Goal: Check status: Check status

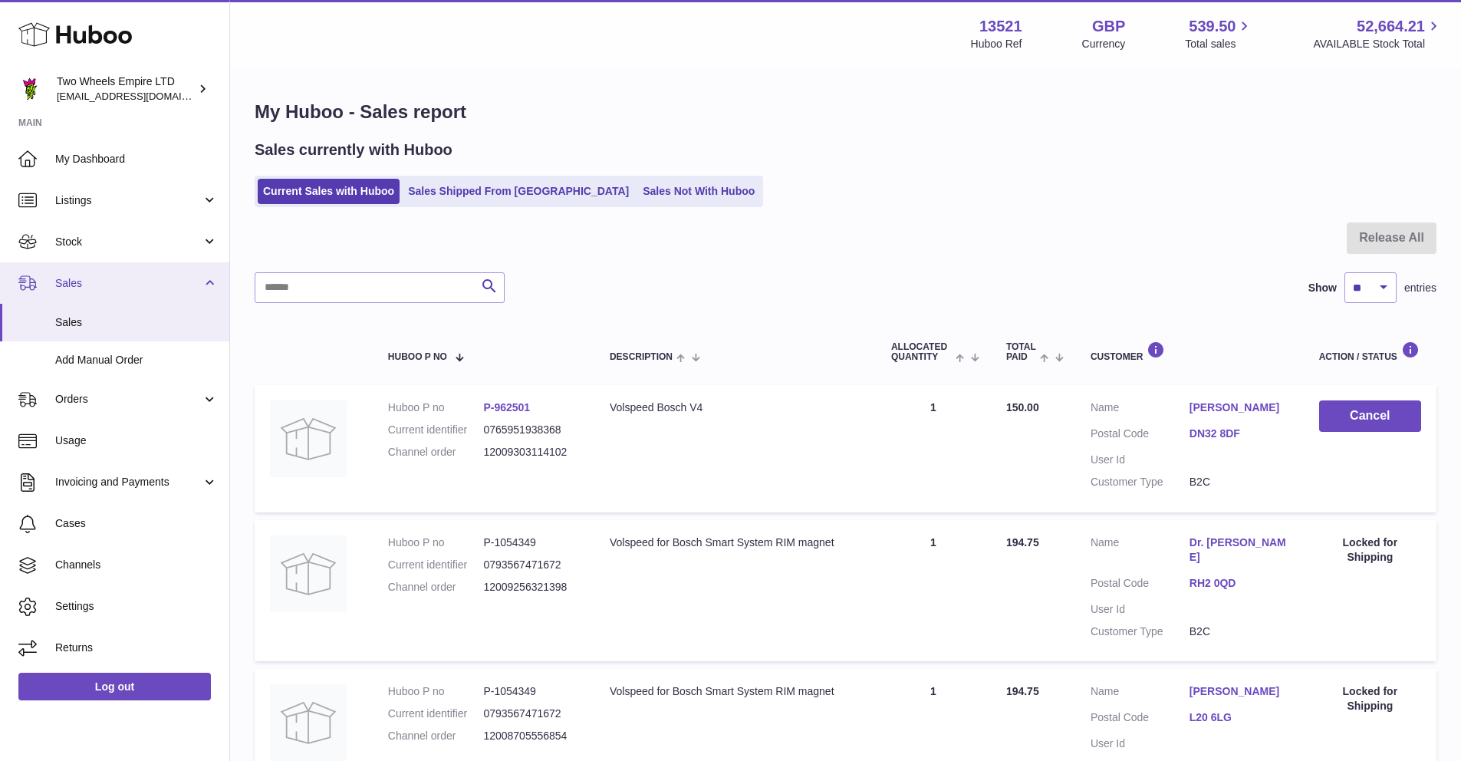
click at [105, 291] on link "Sales" at bounding box center [114, 282] width 229 height 41
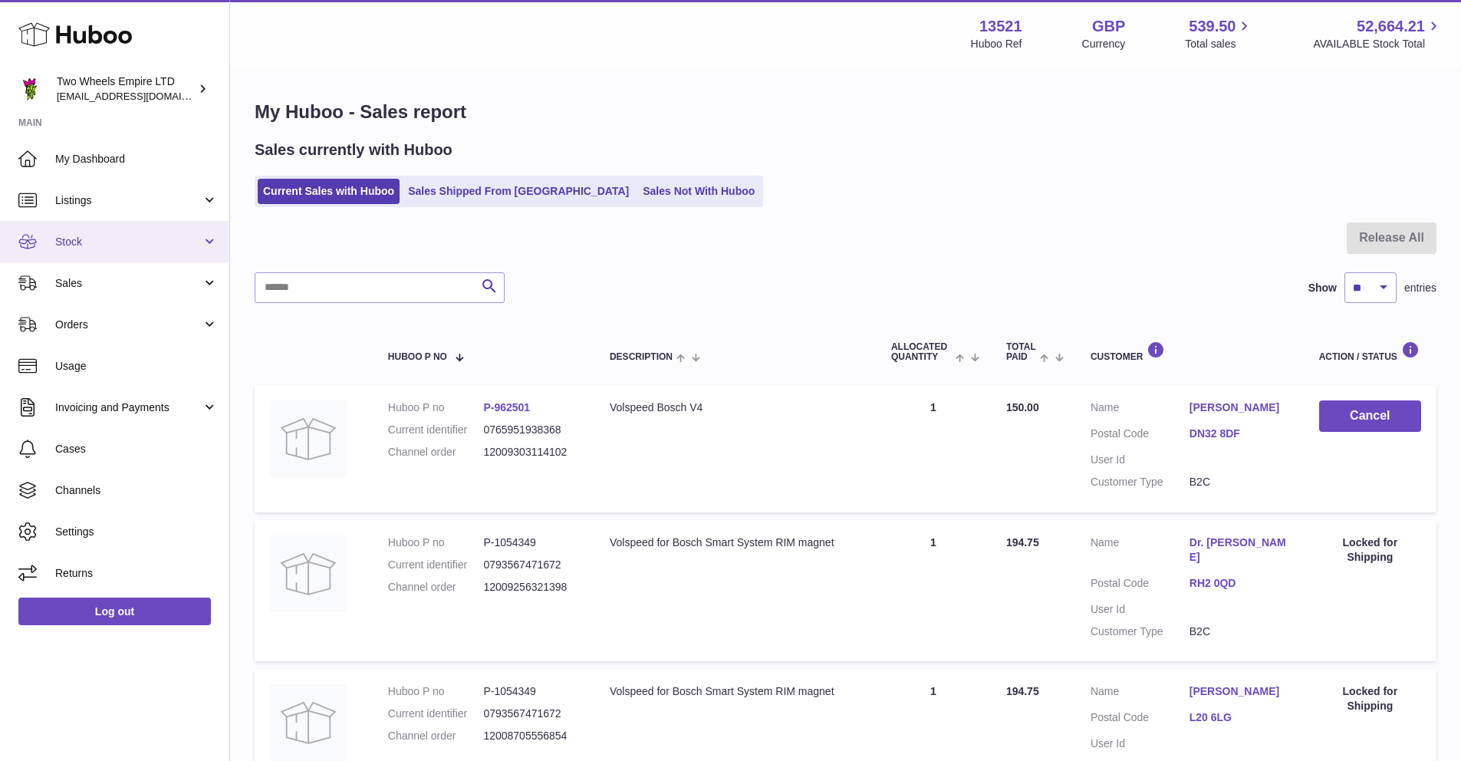
click at [84, 243] on span "Stock" at bounding box center [128, 242] width 146 height 15
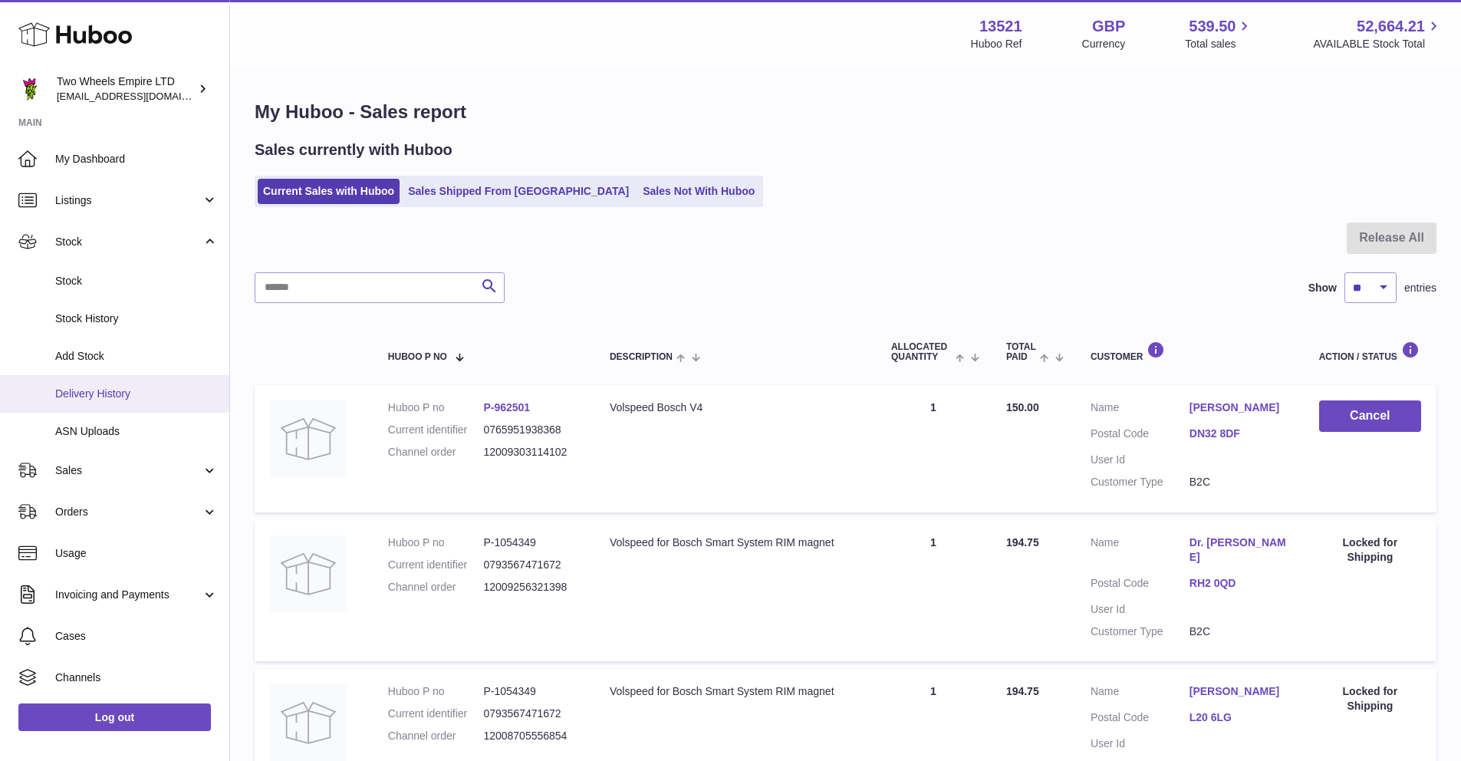
click at [100, 389] on span "Delivery History" at bounding box center [136, 393] width 163 height 15
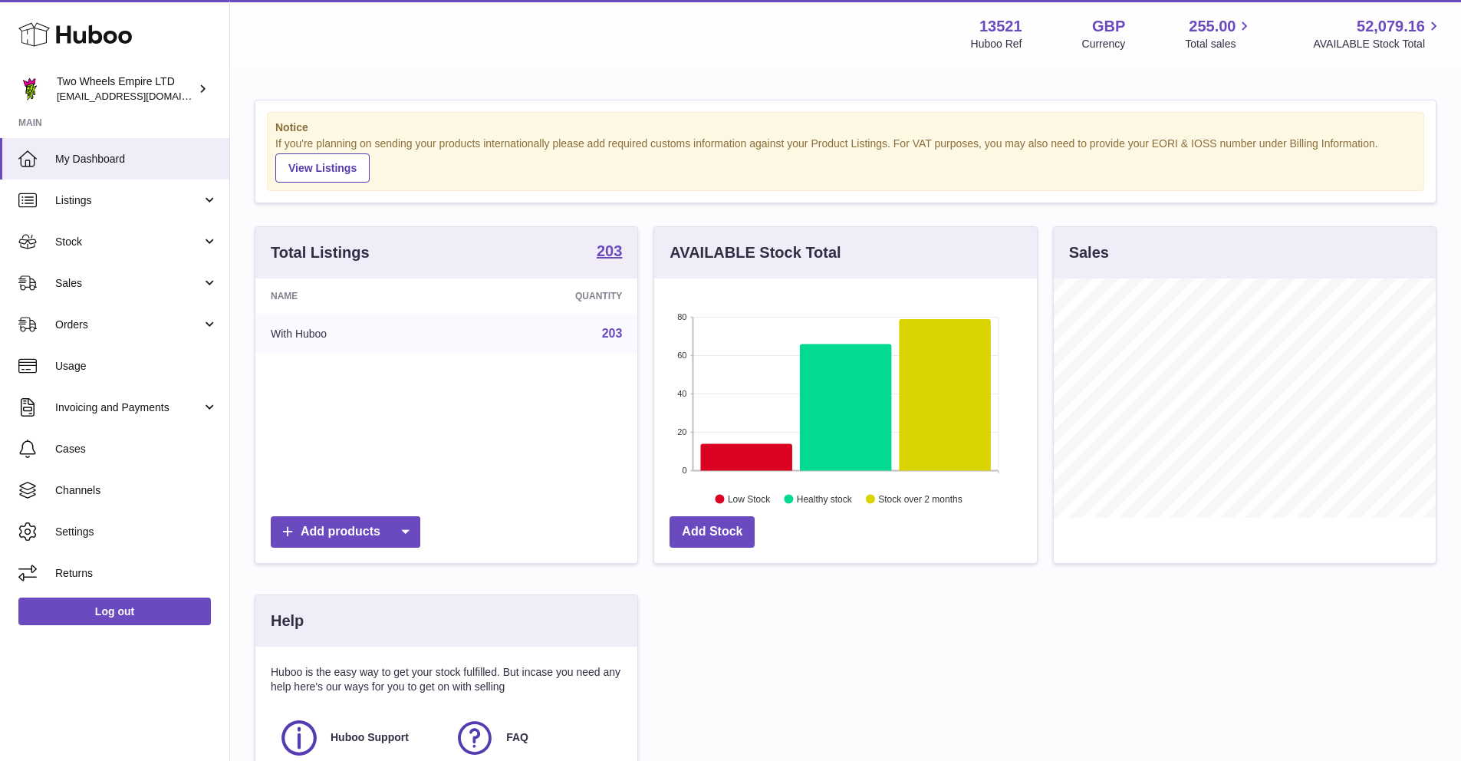
scroll to position [239, 383]
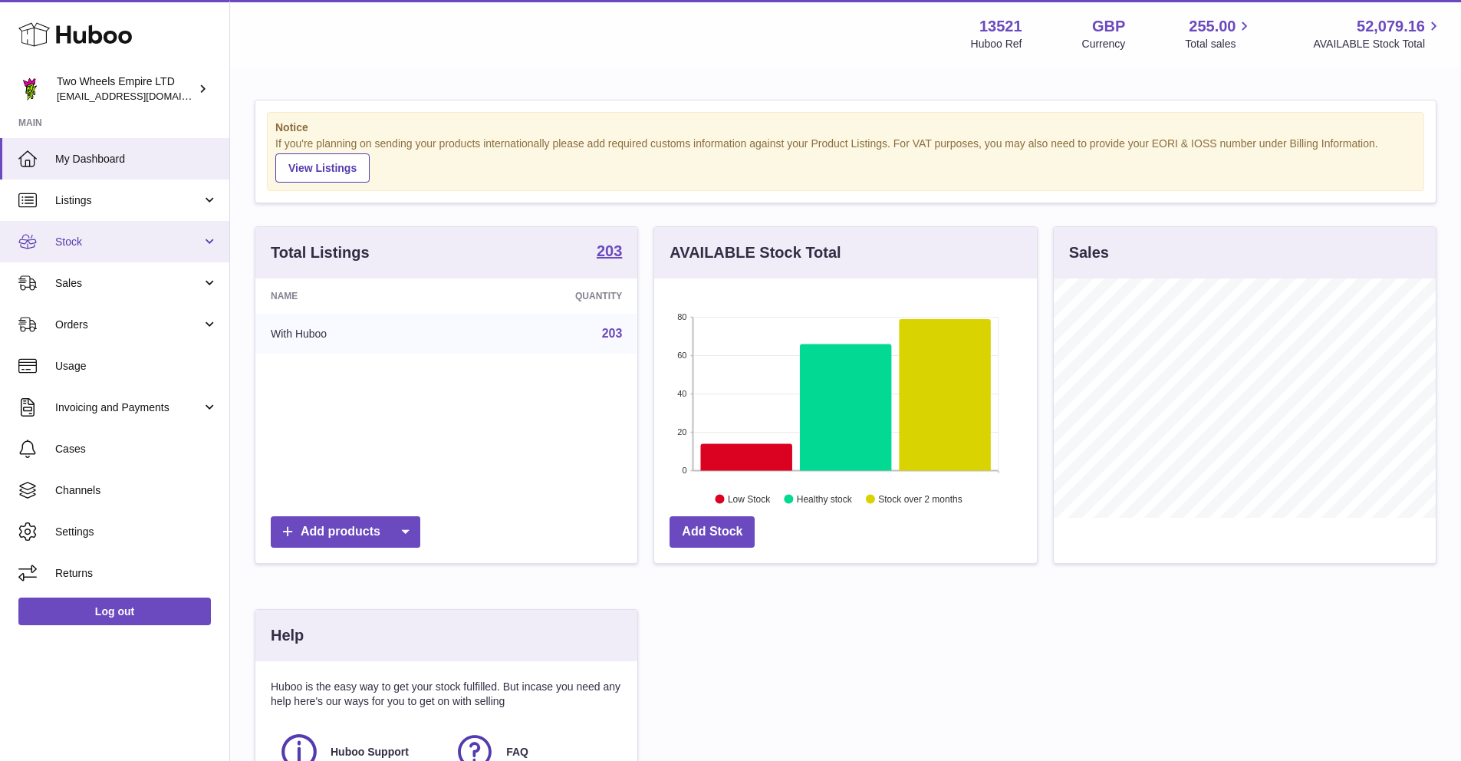
click at [94, 243] on span "Stock" at bounding box center [128, 242] width 146 height 15
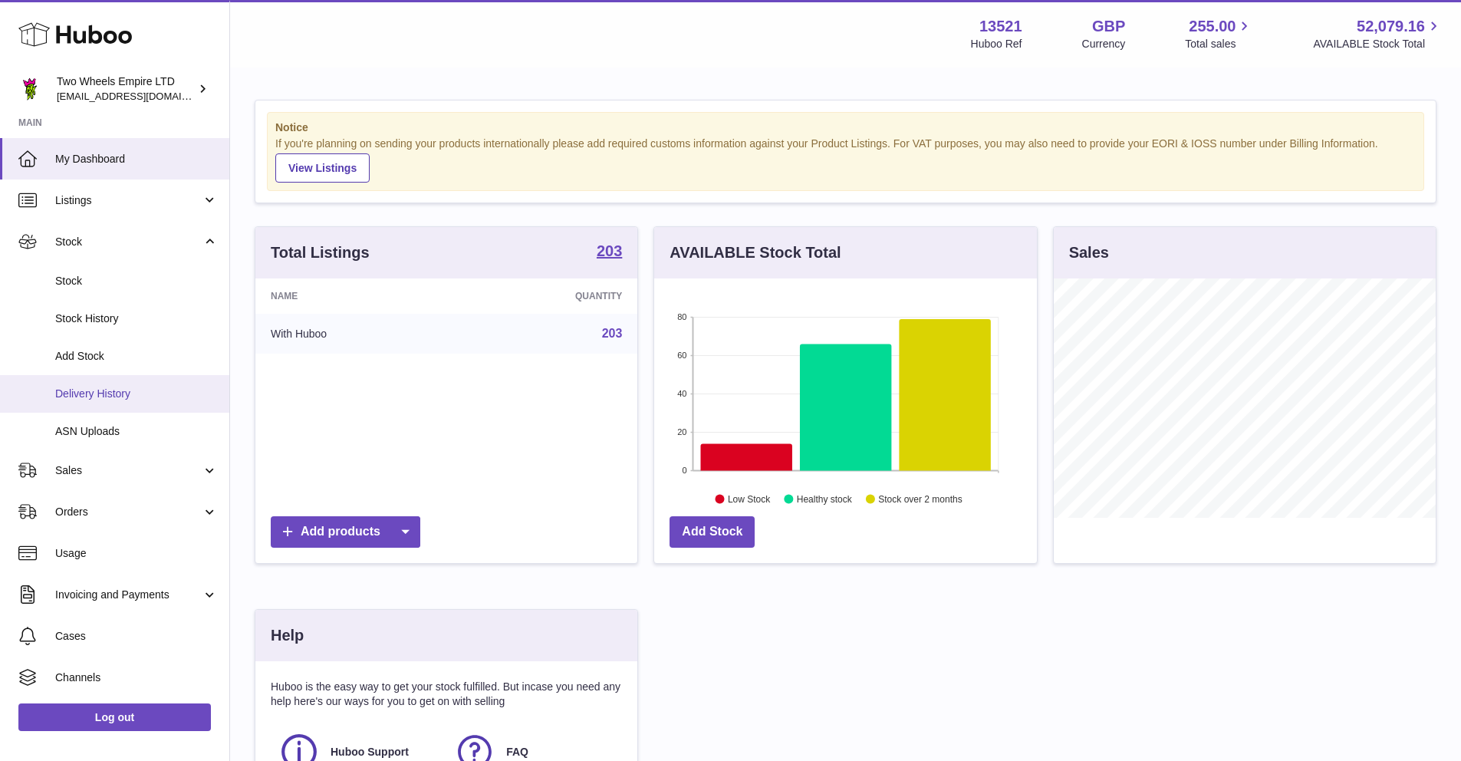
click at [100, 397] on span "Delivery History" at bounding box center [136, 393] width 163 height 15
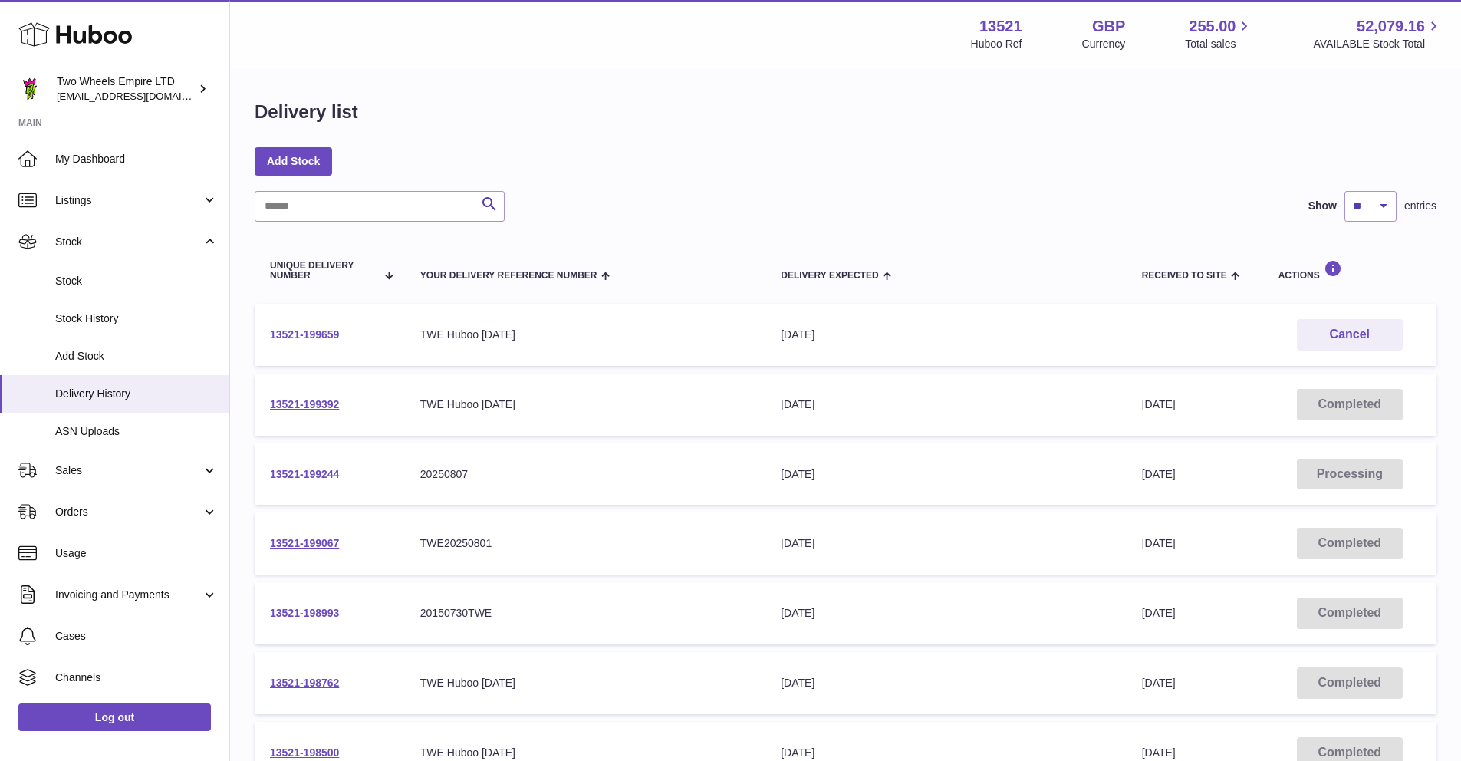
click at [299, 331] on link "13521-199659" at bounding box center [304, 334] width 69 height 12
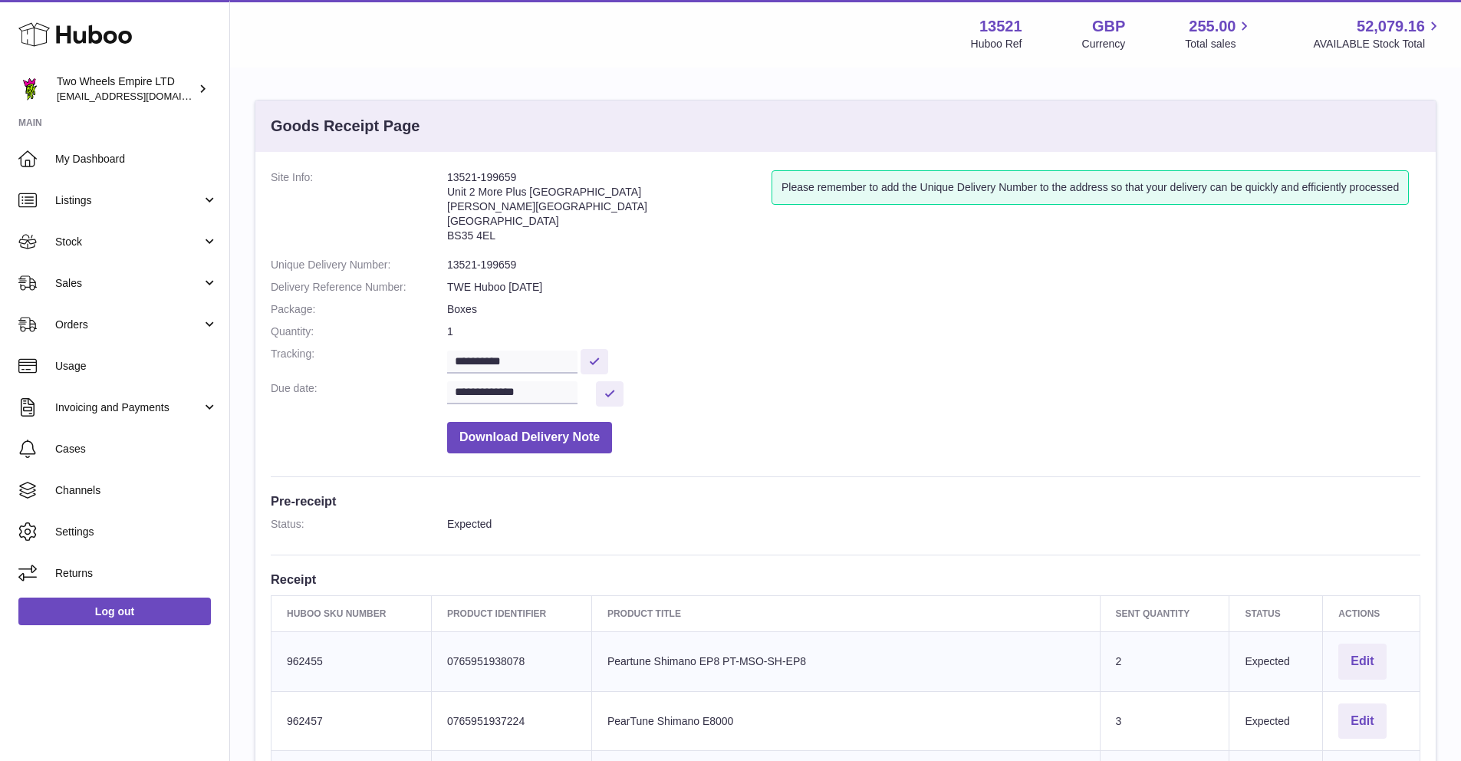
click at [104, 41] on icon at bounding box center [74, 34] width 113 height 31
